Goal: Task Accomplishment & Management: Manage account settings

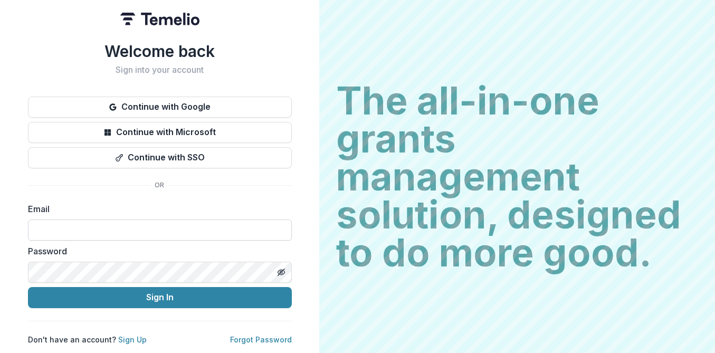
click at [119, 233] on input at bounding box center [160, 230] width 264 height 21
type input "**********"
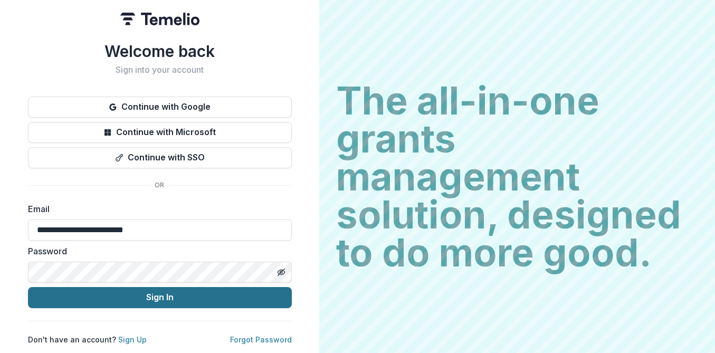
click at [121, 293] on button "Sign In" at bounding box center [160, 297] width 264 height 21
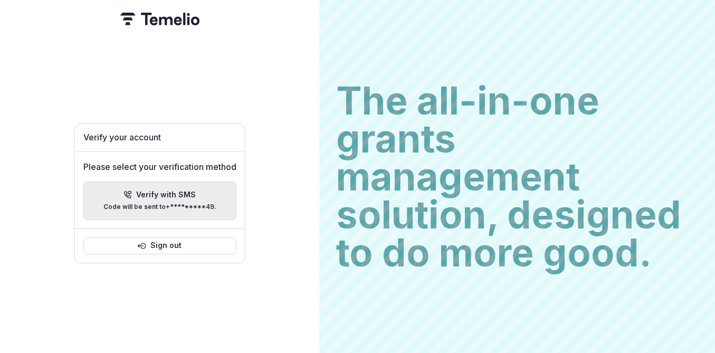
click at [173, 197] on div "Verify with SMS Code will be sent to +*********49 ." at bounding box center [159, 201] width 113 height 21
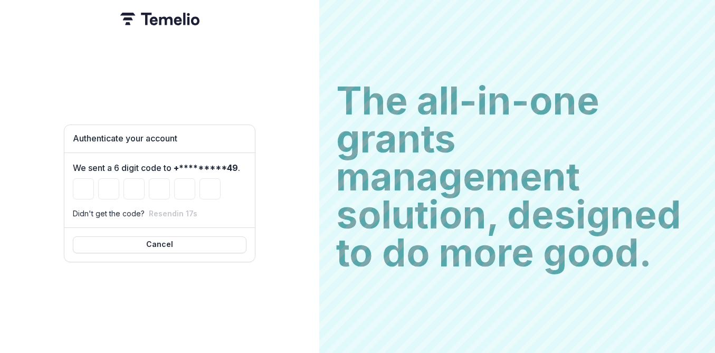
type input "*"
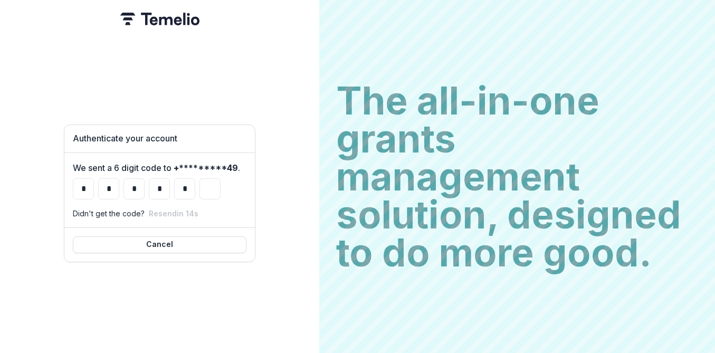
type input "*"
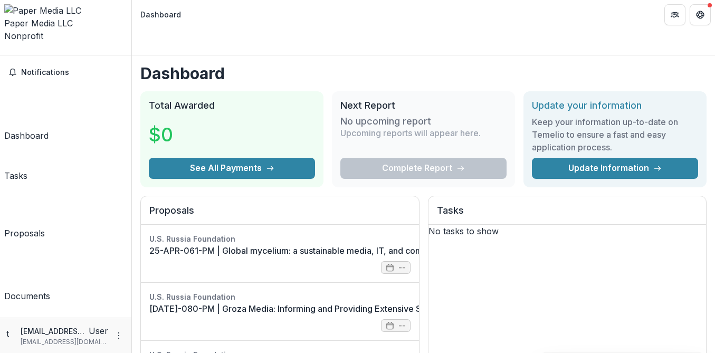
click at [110, 339] on div "t [EMAIL_ADDRESS][DOMAIN_NAME] User [EMAIL_ADDRESS][DOMAIN_NAME]" at bounding box center [65, 336] width 119 height 22
click at [121, 336] on icon "More" at bounding box center [119, 335] width 8 height 8
click at [113, 213] on div "Notifications Dashboard Tasks Proposals Documents" at bounding box center [65, 186] width 131 height 262
click at [699, 14] on icon "Get Help" at bounding box center [700, 15] width 8 height 8
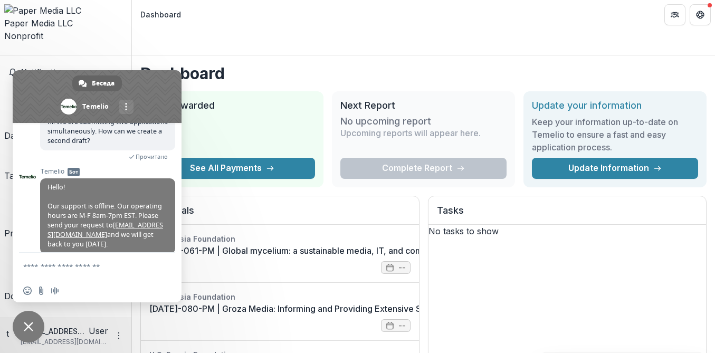
scroll to position [99, 0]
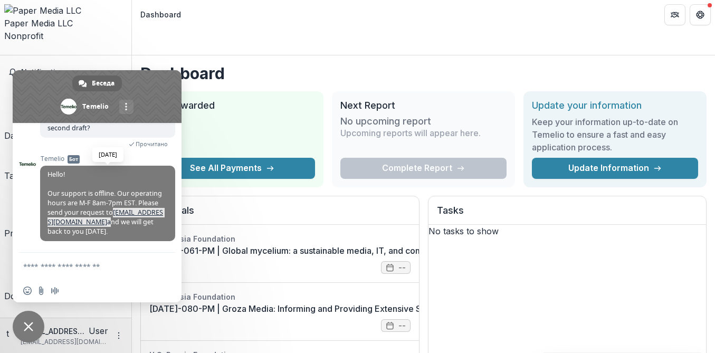
drag, startPoint x: 81, startPoint y: 222, endPoint x: 113, endPoint y: 212, distance: 33.7
click at [113, 212] on span "Hello! Our support is offline. Our operating hours are M-F 8am-7pm EST. Please …" at bounding box center [105, 203] width 116 height 66
copy span "[EMAIL_ADDRESS][DOMAIN_NAME]"
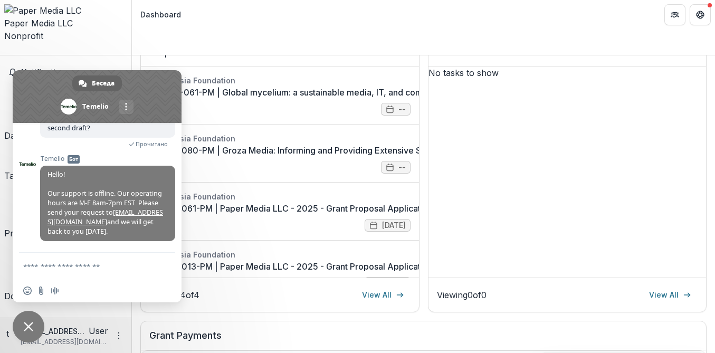
scroll to position [197, 0]
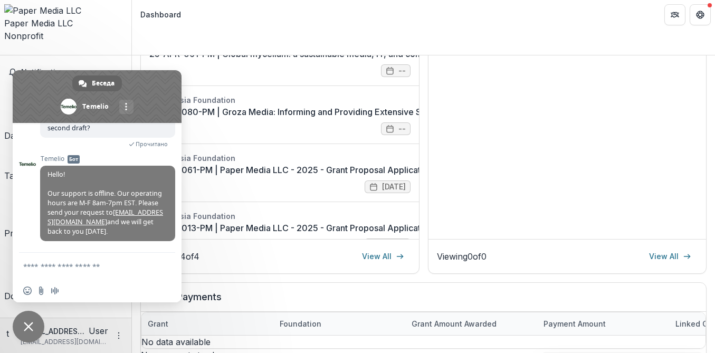
click at [226, 349] on div "No payments to show" at bounding box center [423, 355] width 565 height 13
click at [26, 327] on span "Закрыть чат" at bounding box center [28, 326] width 9 height 9
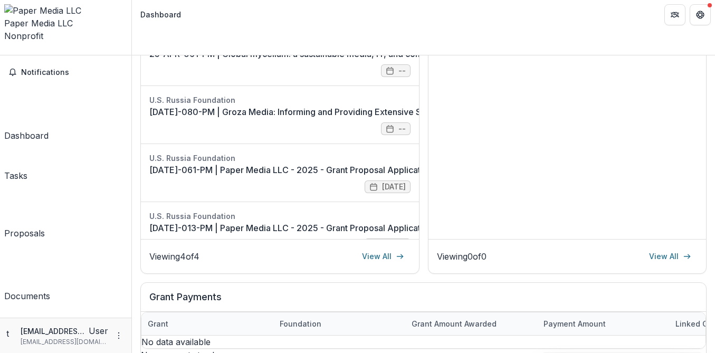
scroll to position [0, 0]
